Goal: Information Seeking & Learning: Learn about a topic

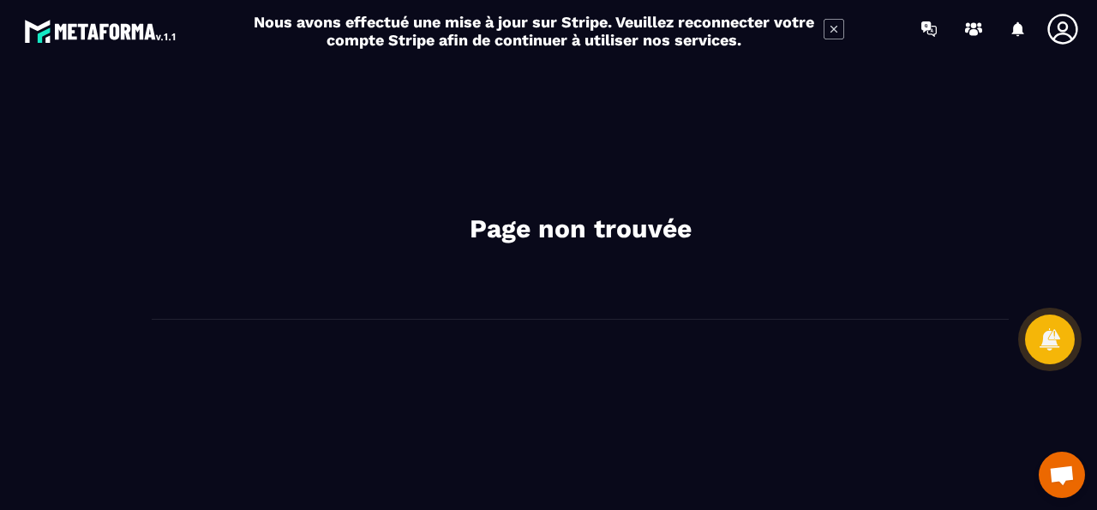
click at [830, 38] on icon at bounding box center [833, 29] width 21 height 21
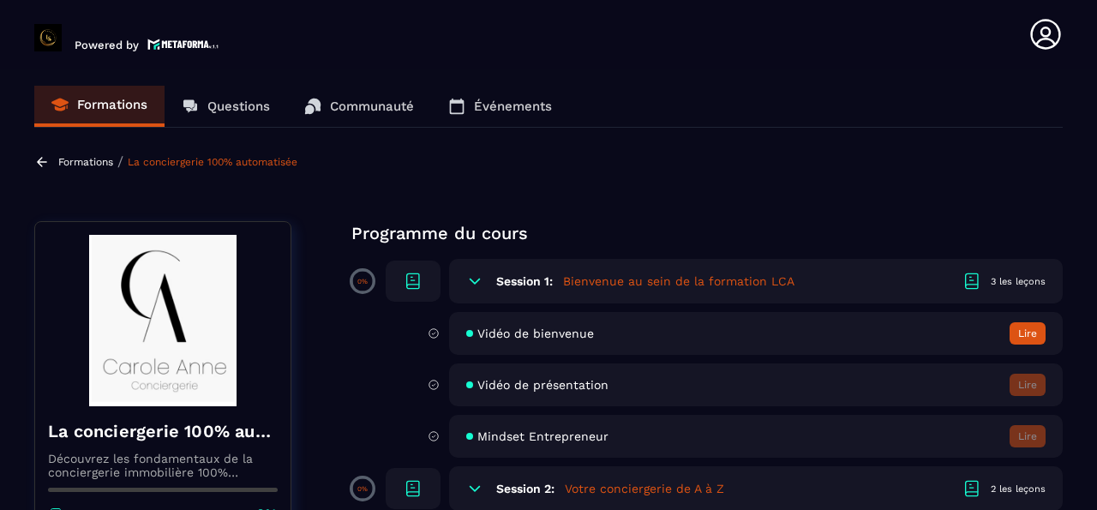
click at [486, 328] on span "Vidéo de bienvenue" at bounding box center [535, 333] width 117 height 14
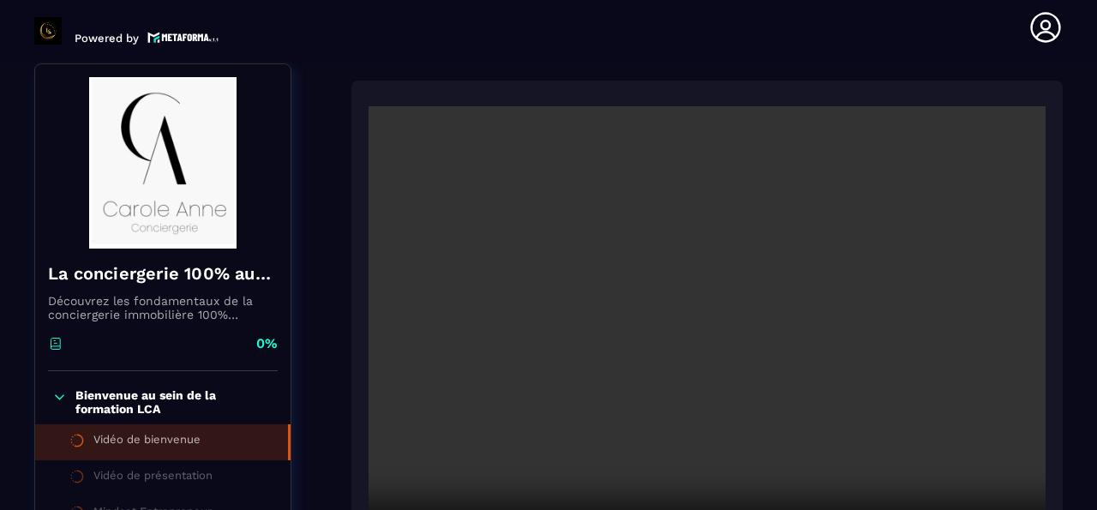
scroll to position [177, 0]
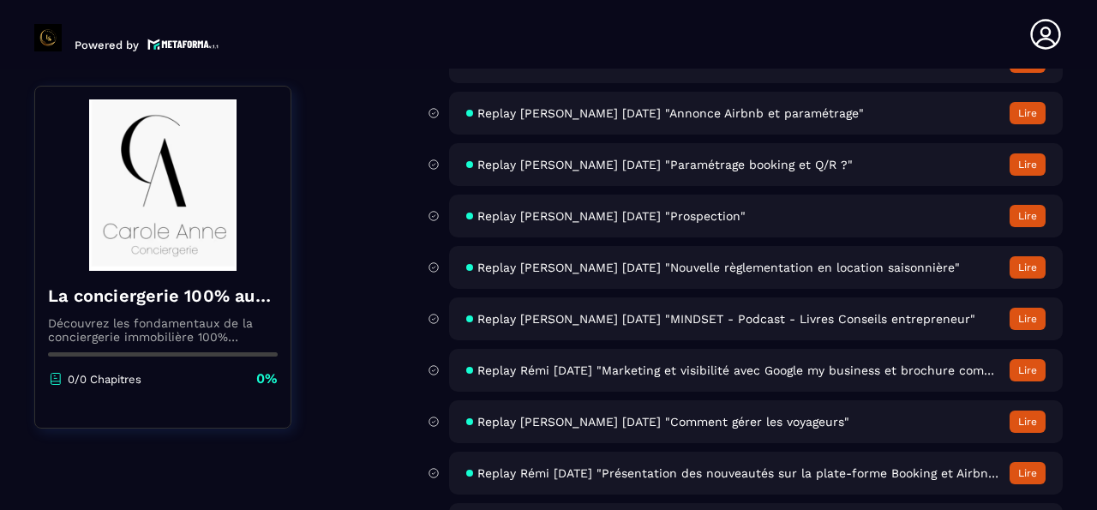
scroll to position [7105, 0]
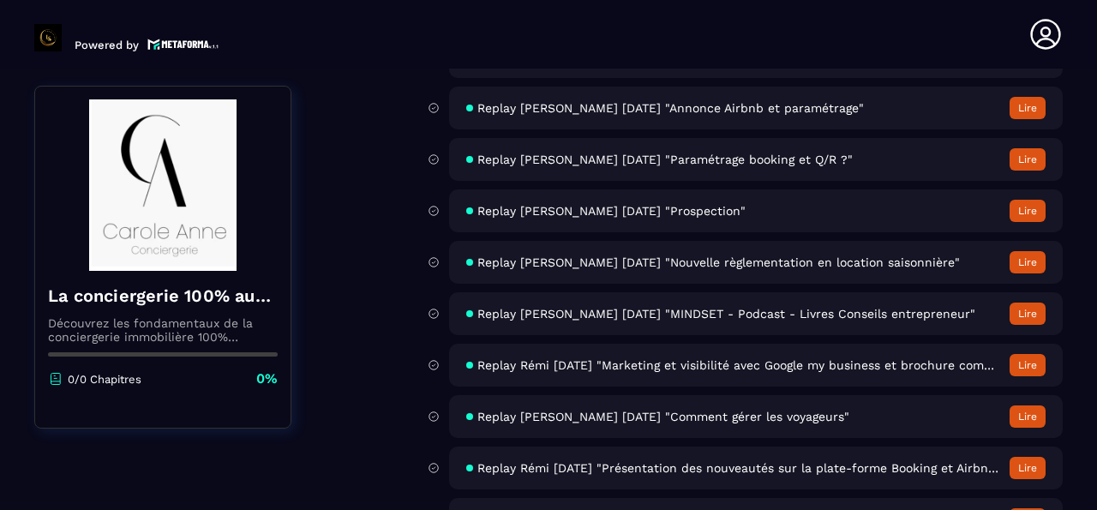
click at [593, 261] on span "Replay [PERSON_NAME] [DATE] "Nouvelle règlementation en location saisonnière"" at bounding box center [718, 262] width 482 height 14
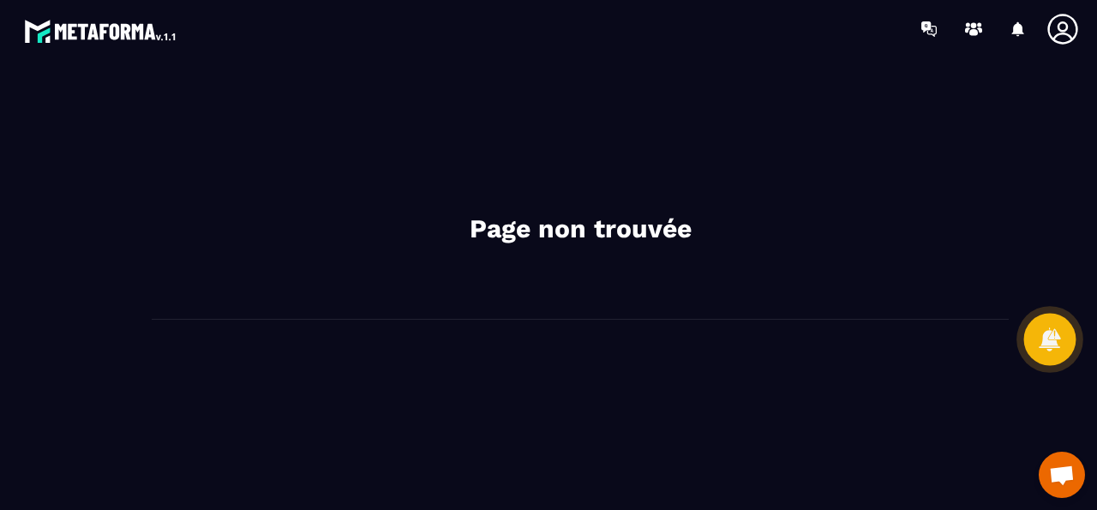
click at [1046, 350] on icon at bounding box center [1049, 338] width 25 height 25
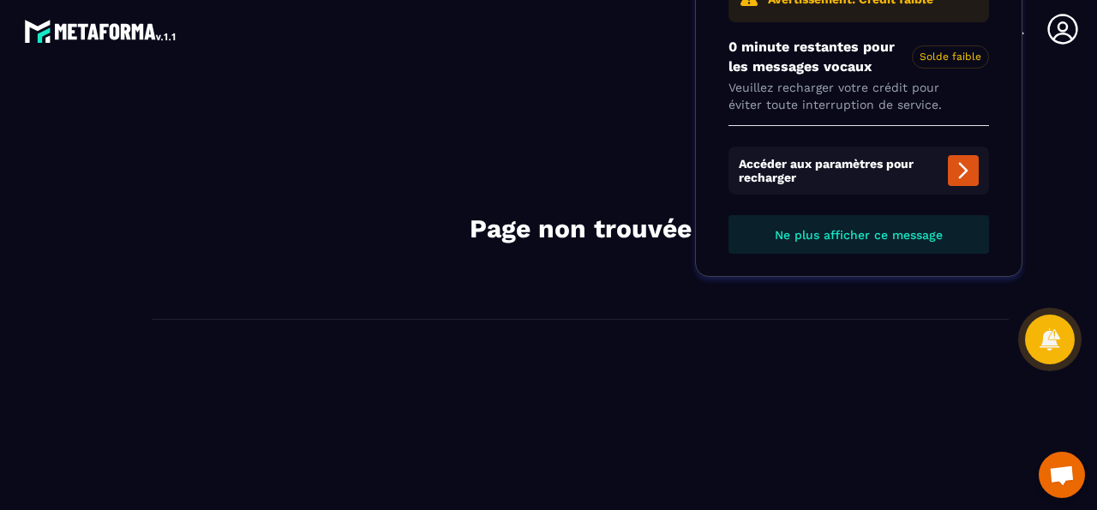
click at [941, 383] on div "Page non trouvée" at bounding box center [580, 284] width 999 height 418
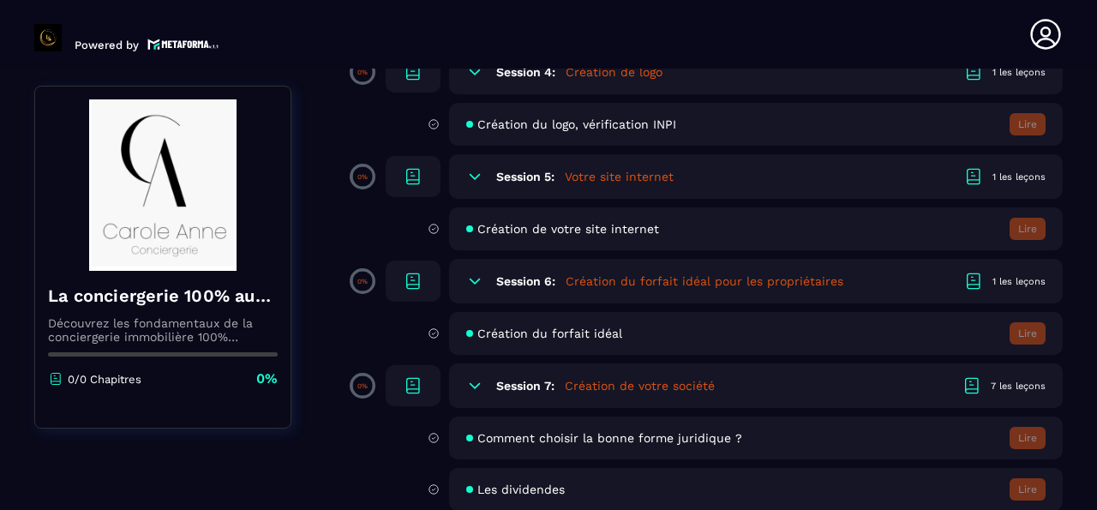
scroll to position [841, 0]
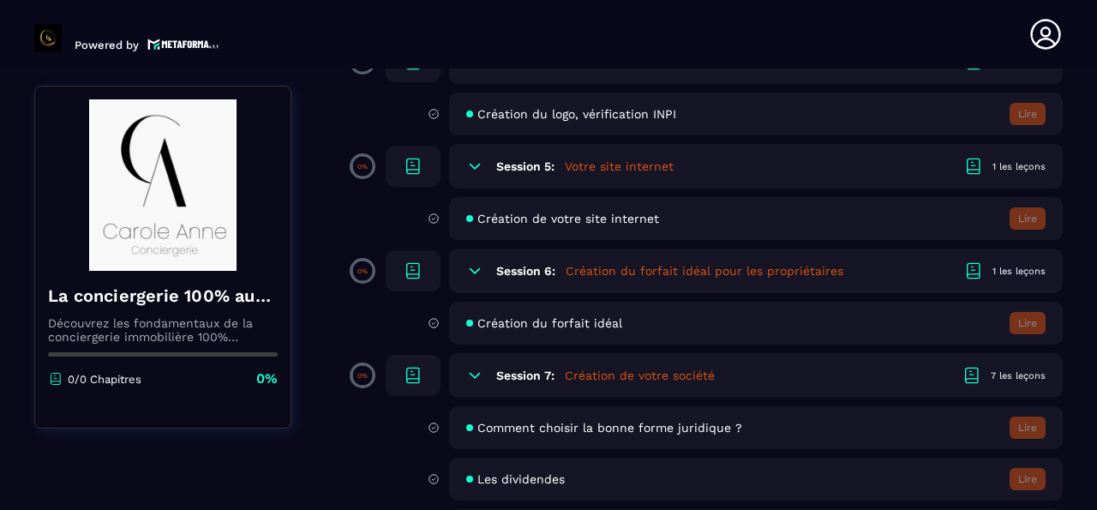
click at [623, 315] on div "Création du forfait idéal Lire" at bounding box center [755, 323] width 613 height 43
drag, startPoint x: 536, startPoint y: 333, endPoint x: 530, endPoint y: 320, distance: 15.0
click at [530, 319] on div "Création du forfait idéal Lire" at bounding box center [755, 323] width 613 height 43
click at [530, 319] on span "Création du forfait idéal" at bounding box center [549, 323] width 145 height 14
click at [618, 272] on h5 "Création du forfait idéal pour les propriétaires" at bounding box center [704, 270] width 278 height 17
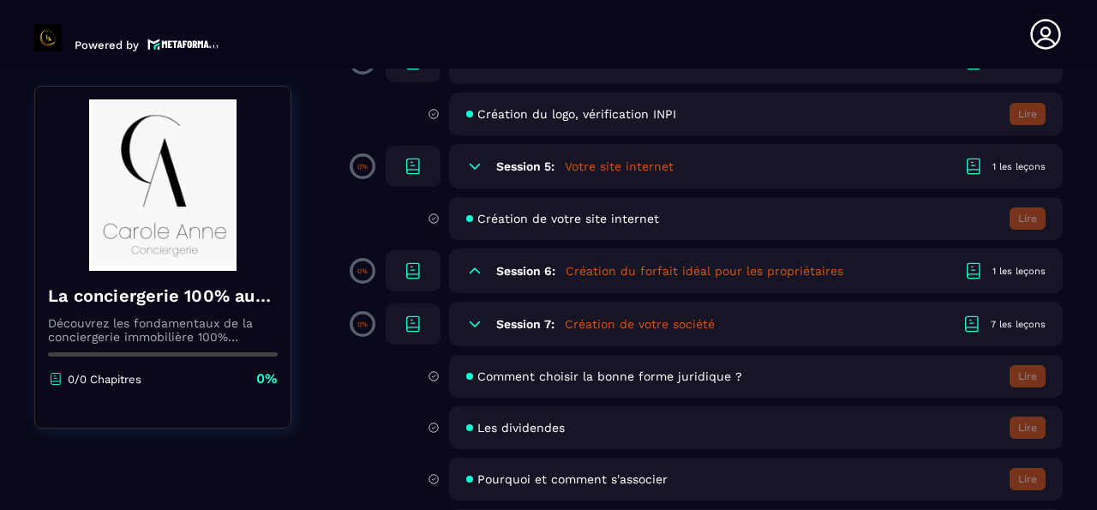
click at [618, 272] on h5 "Création du forfait idéal pour les propriétaires" at bounding box center [704, 270] width 278 height 17
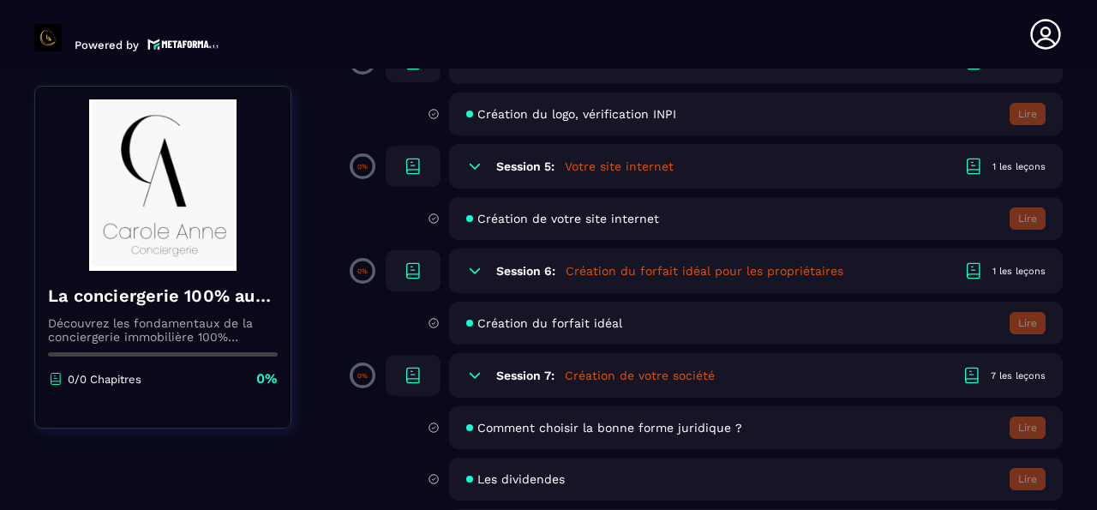
click at [571, 327] on span "Création du forfait idéal" at bounding box center [549, 323] width 145 height 14
click at [512, 268] on h6 "Session 6:" at bounding box center [525, 271] width 59 height 14
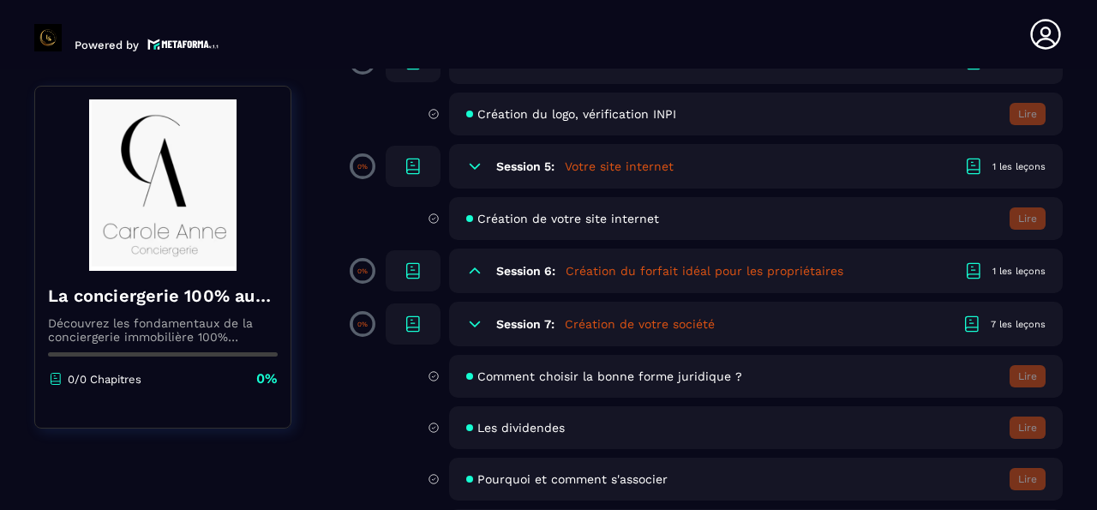
click at [963, 266] on icon at bounding box center [973, 270] width 21 height 21
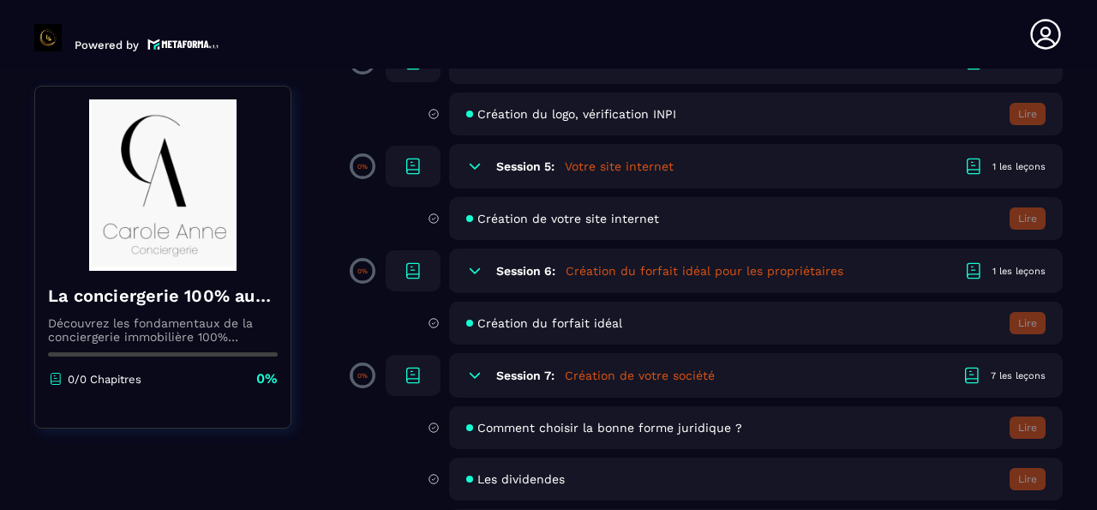
click at [994, 166] on div "1 les leçons" at bounding box center [1018, 166] width 53 height 13
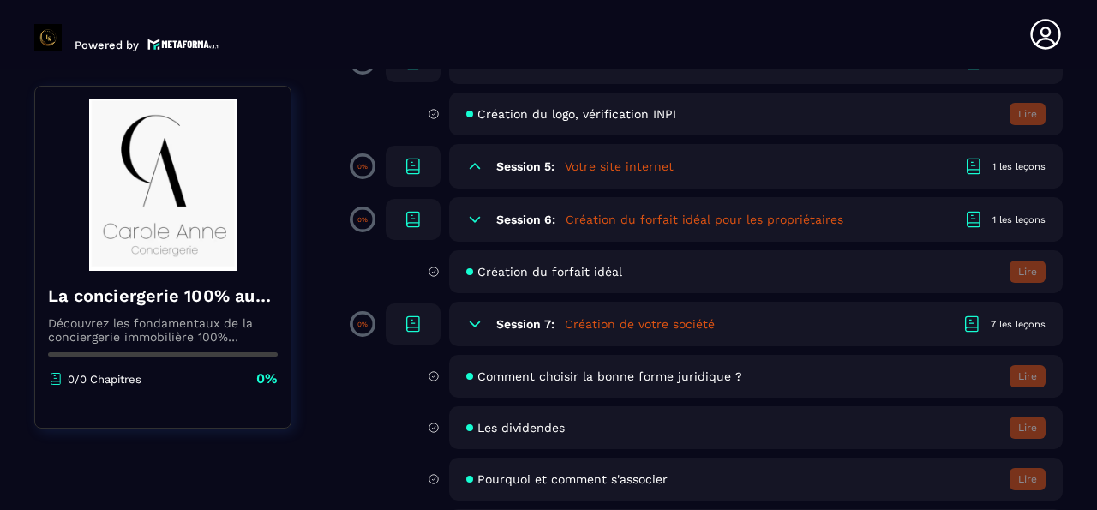
click at [994, 166] on div "1 les leçons" at bounding box center [1018, 166] width 53 height 13
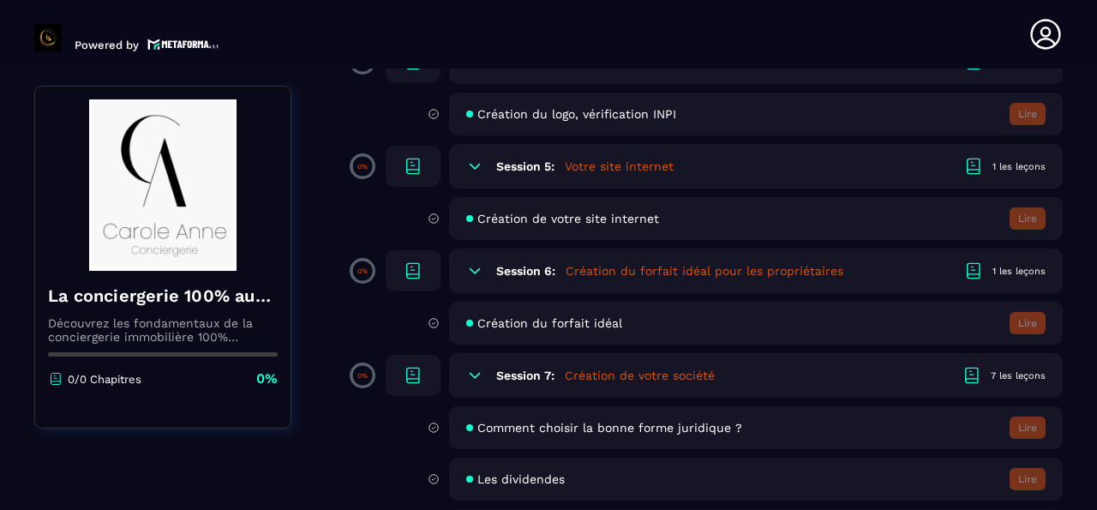
click at [579, 219] on span "Création de votre site internet" at bounding box center [568, 219] width 182 height 14
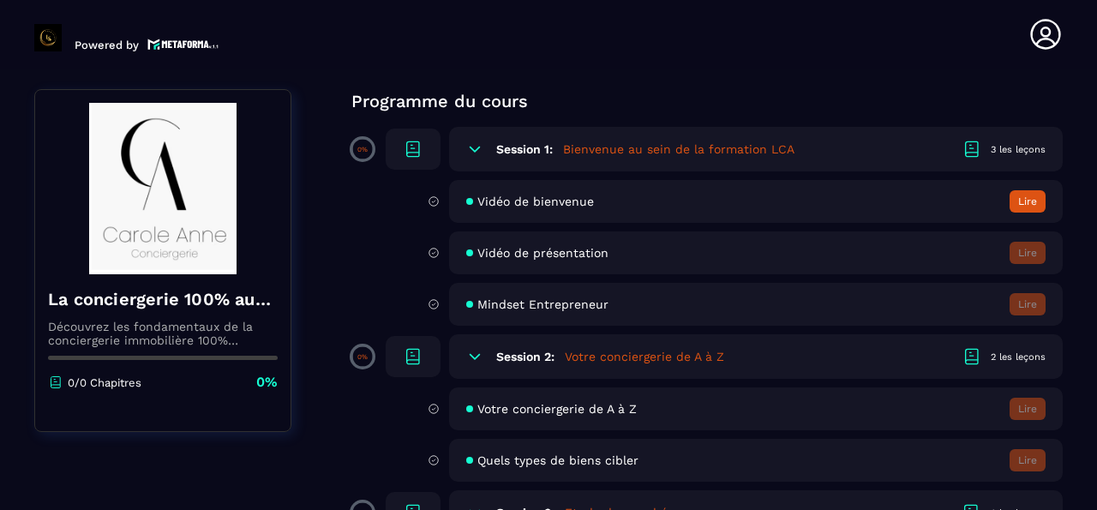
scroll to position [0, 0]
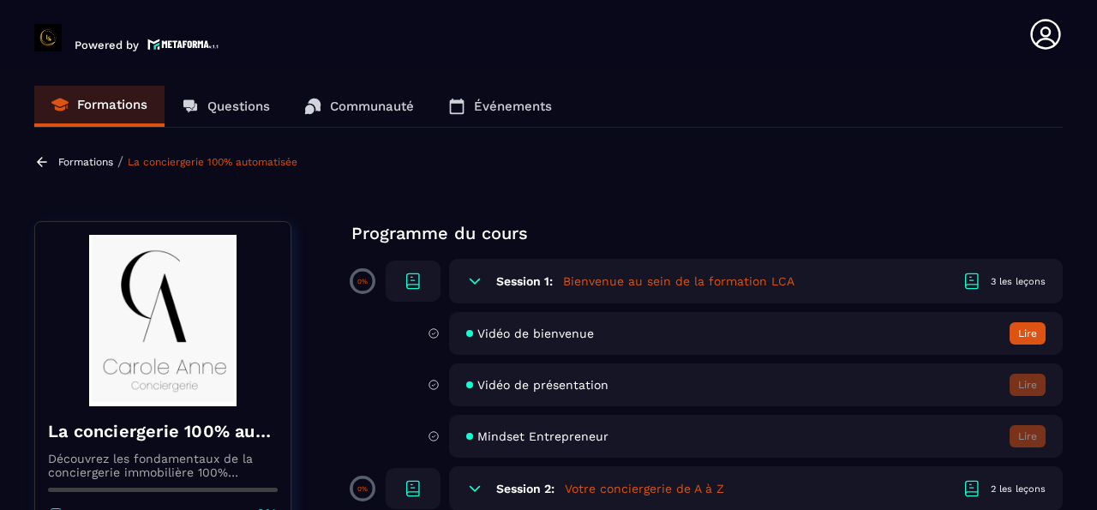
click at [1010, 326] on button "Lire" at bounding box center [1027, 333] width 36 height 22
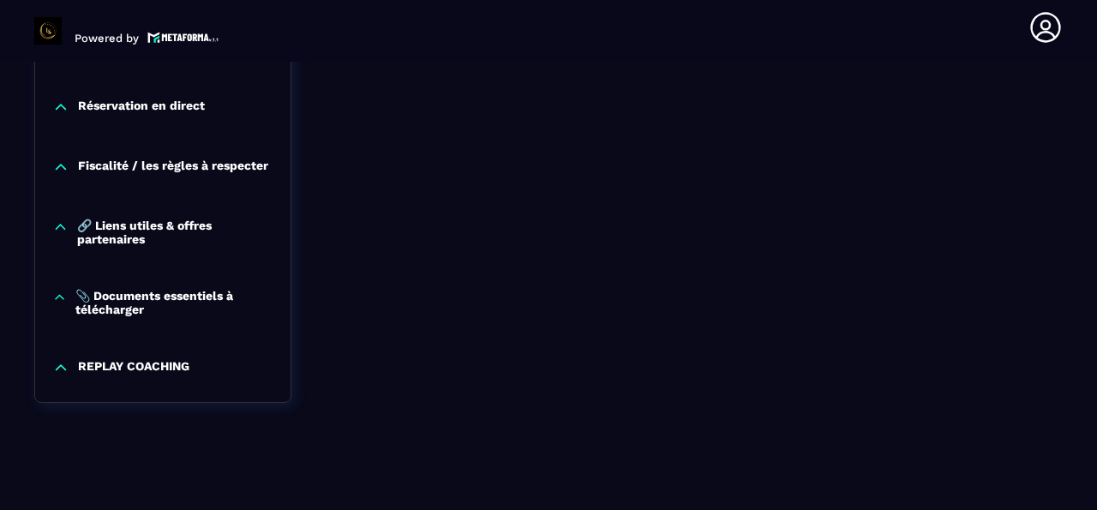
scroll to position [1917, 0]
click at [208, 316] on p "📎 Documents essentiels à télécharger" at bounding box center [174, 302] width 198 height 27
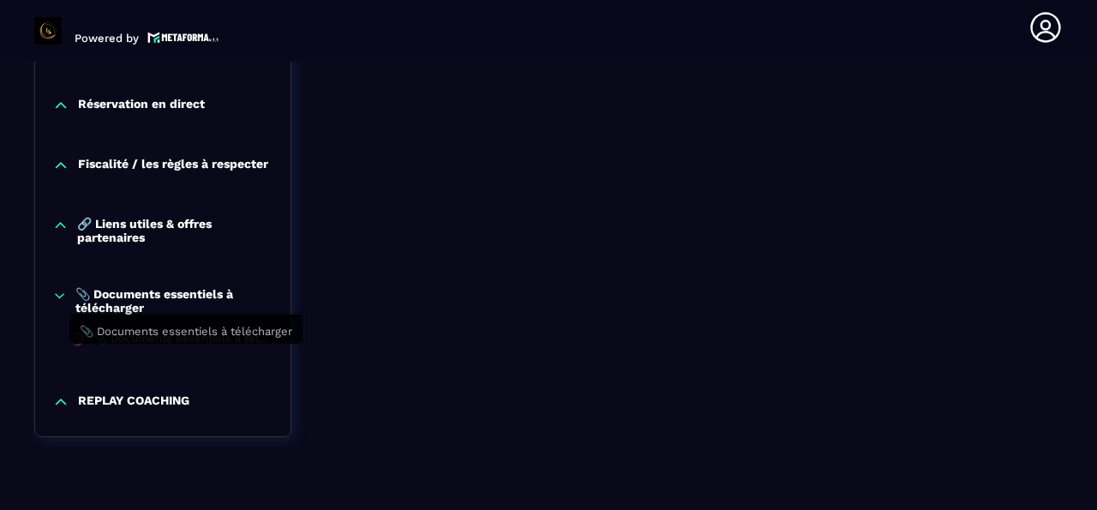
click at [114, 350] on div "📎 Documents essentiels à télécharger" at bounding box center [183, 341] width 180 height 19
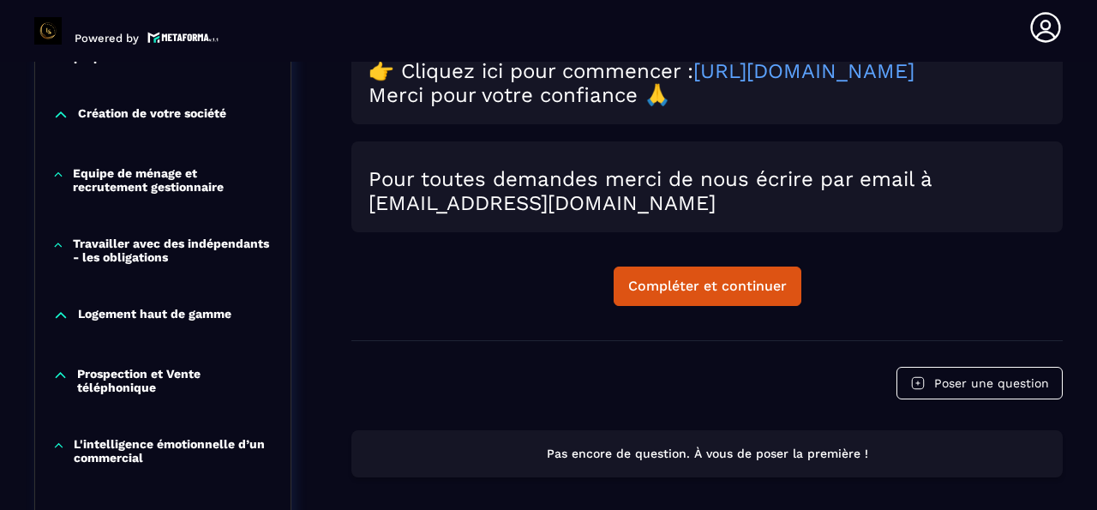
scroll to position [942, 0]
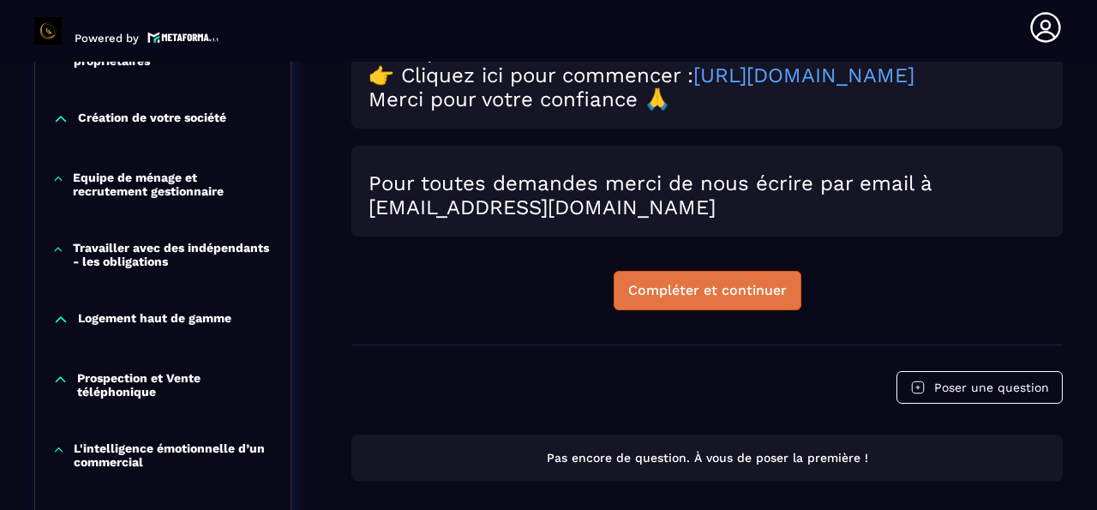
click at [669, 310] on button "Compléter et continuer" at bounding box center [707, 290] width 188 height 39
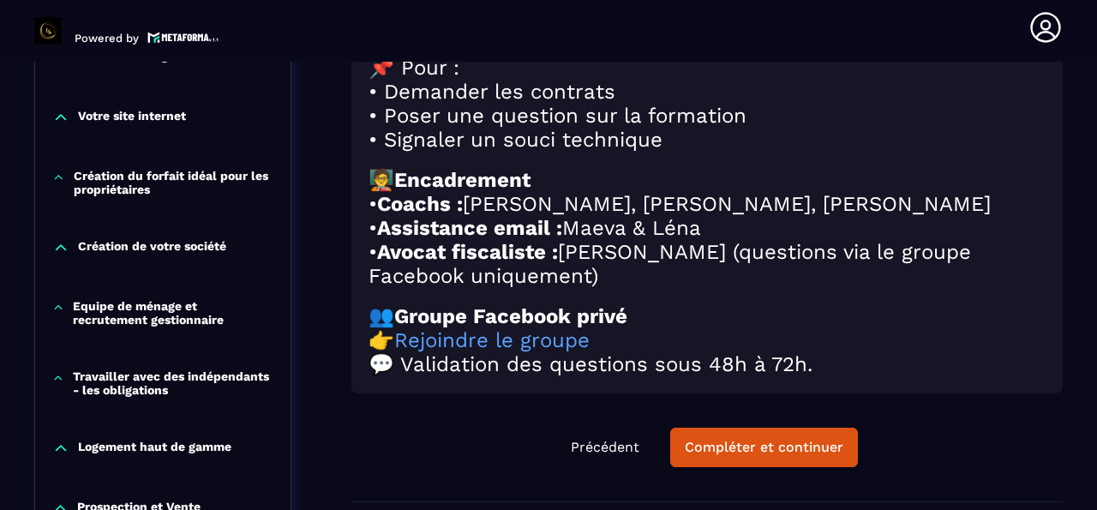
scroll to position [840, 0]
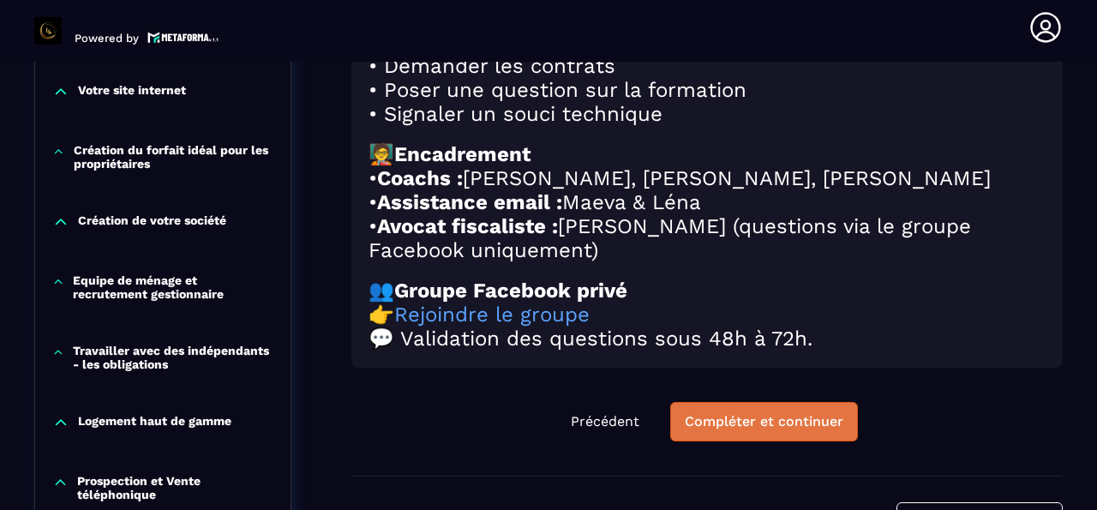
click at [802, 413] on div "Compléter et continuer" at bounding box center [764, 421] width 158 height 17
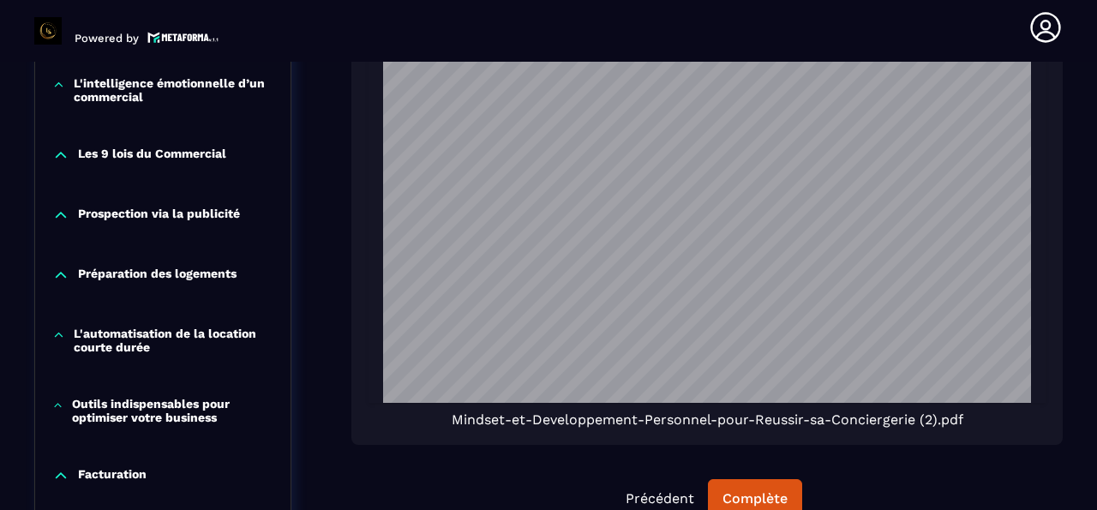
scroll to position [1309, 0]
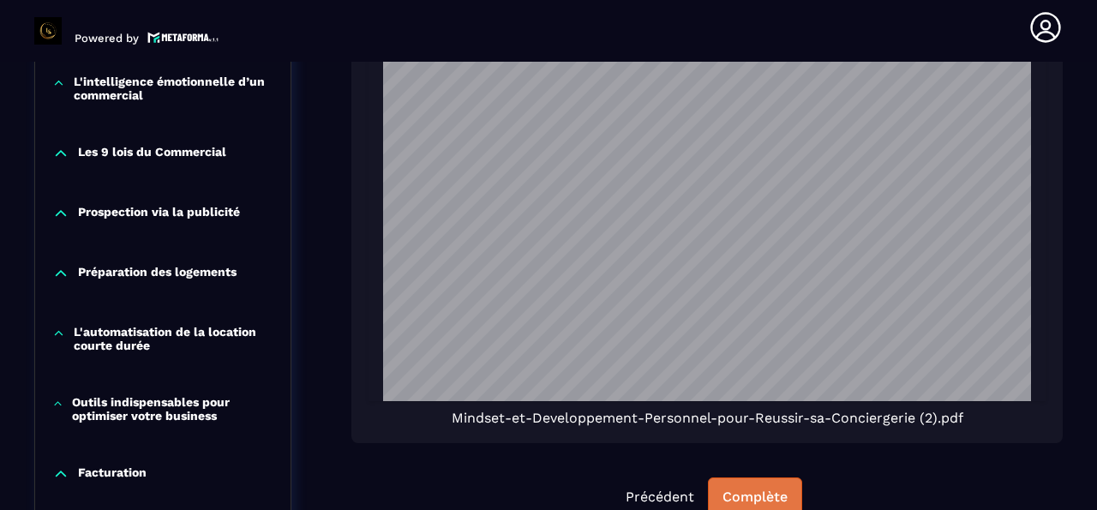
click at [760, 488] on div "Complète" at bounding box center [754, 496] width 65 height 17
click at [760, 488] on div "Continuer" at bounding box center [754, 496] width 67 height 17
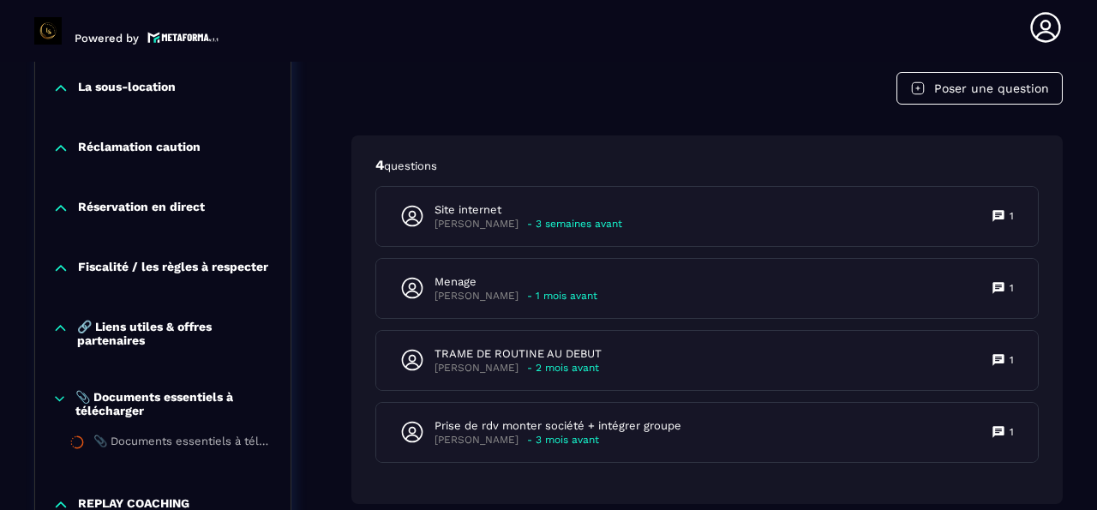
scroll to position [1789, 0]
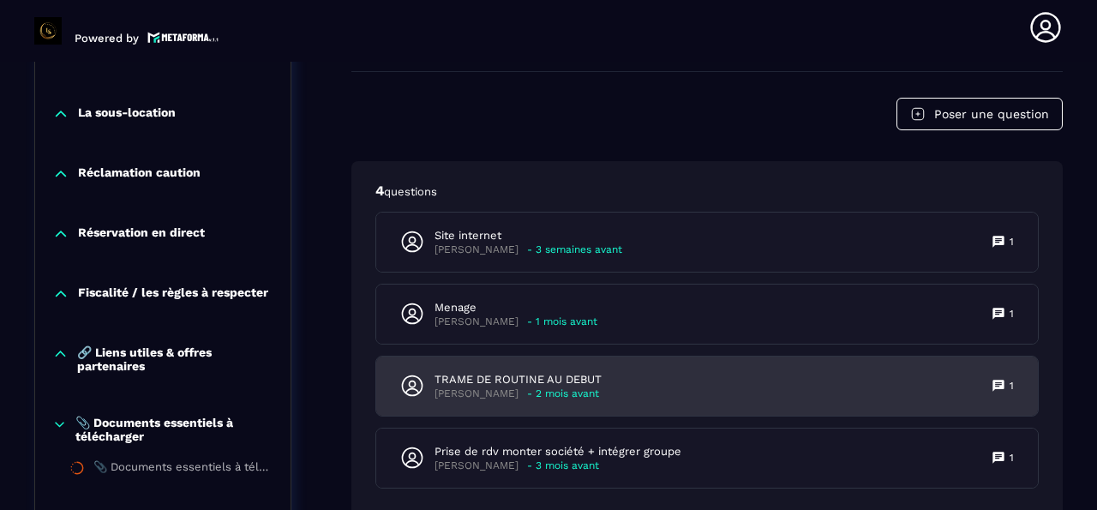
click at [593, 372] on p "TRAME DE ROUTINE AU DEBUT" at bounding box center [517, 379] width 167 height 15
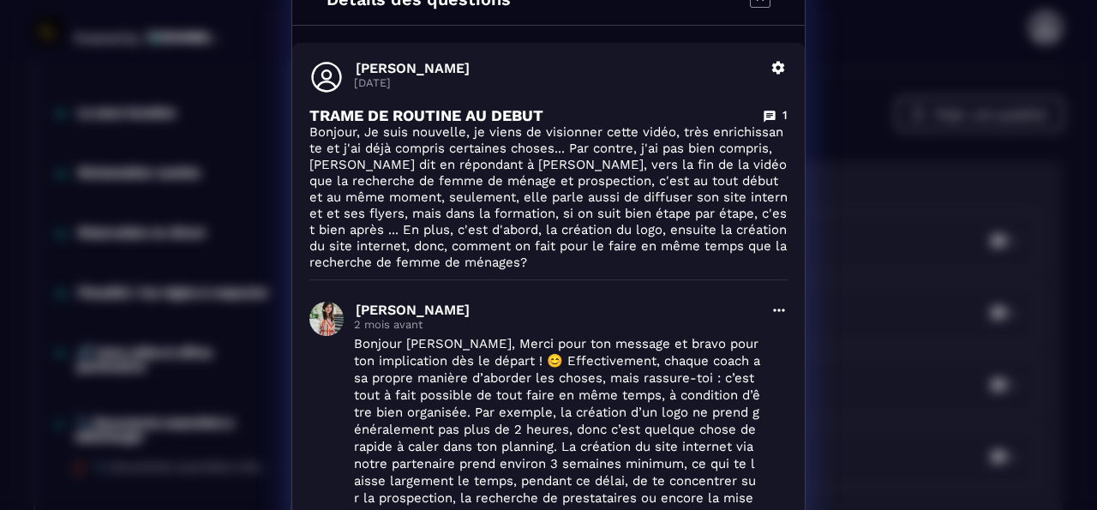
scroll to position [0, 0]
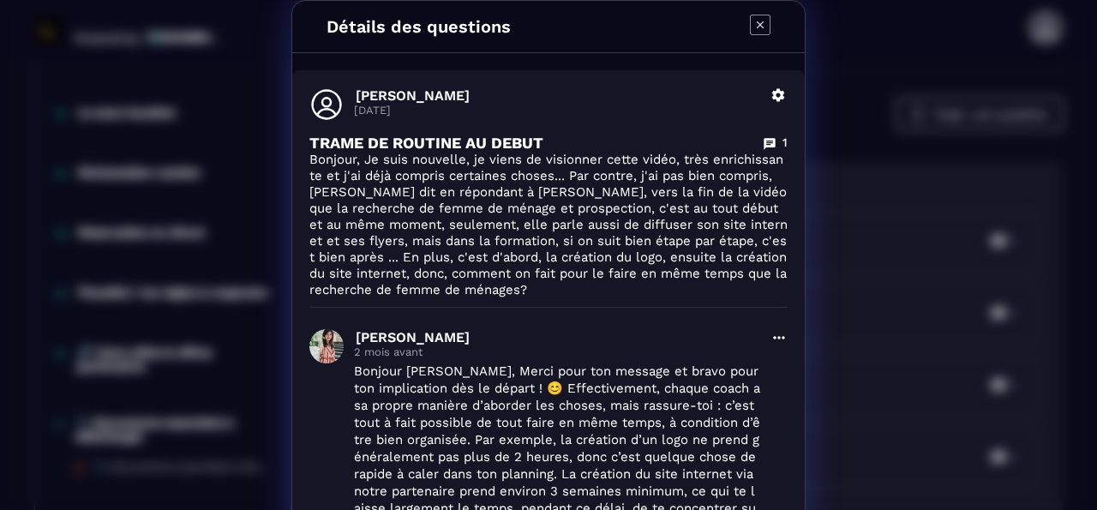
click at [755, 25] on icon "Modal window" at bounding box center [760, 25] width 21 height 21
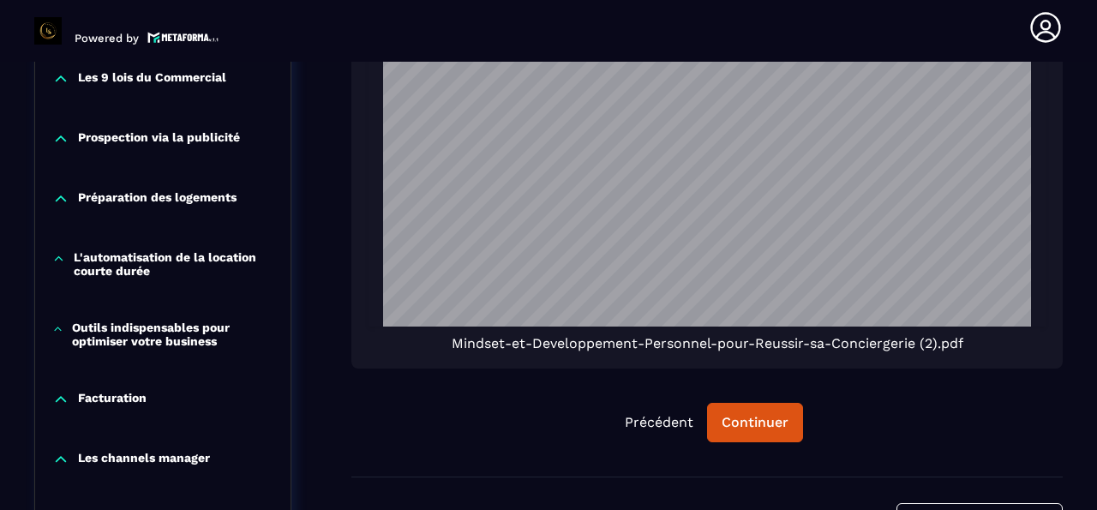
scroll to position [1373, 0]
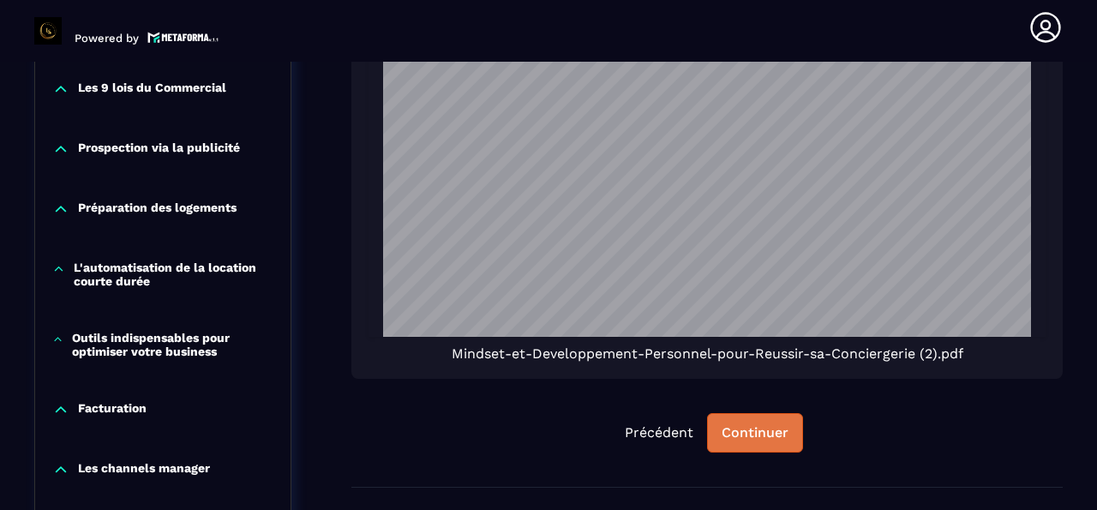
click at [764, 424] on div "Continuer" at bounding box center [754, 432] width 67 height 17
click at [763, 424] on div "Continuer" at bounding box center [754, 432] width 67 height 17
click at [760, 413] on button "Continuer" at bounding box center [755, 432] width 96 height 39
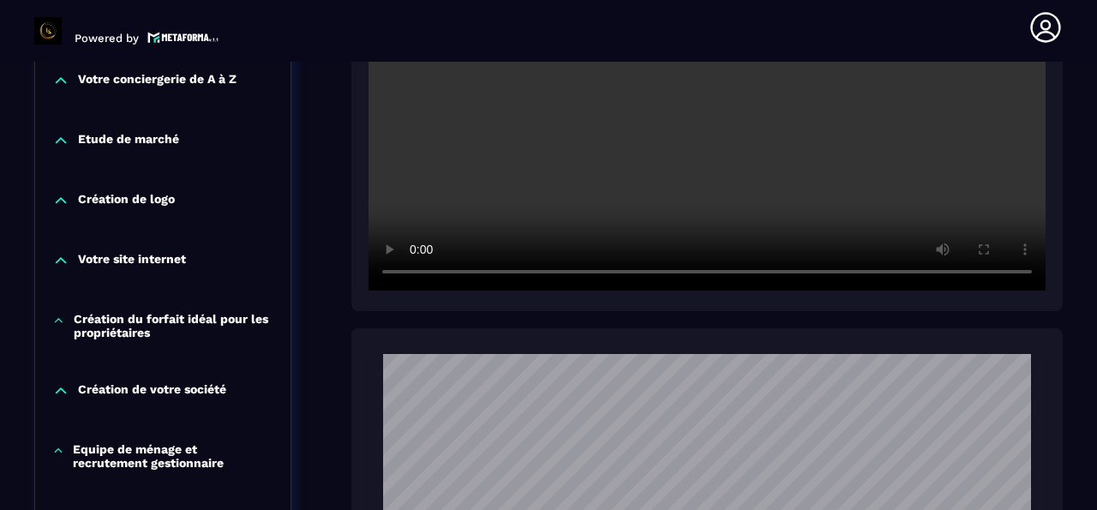
scroll to position [668, 0]
